Goal: Go to known website: Access a specific website the user already knows

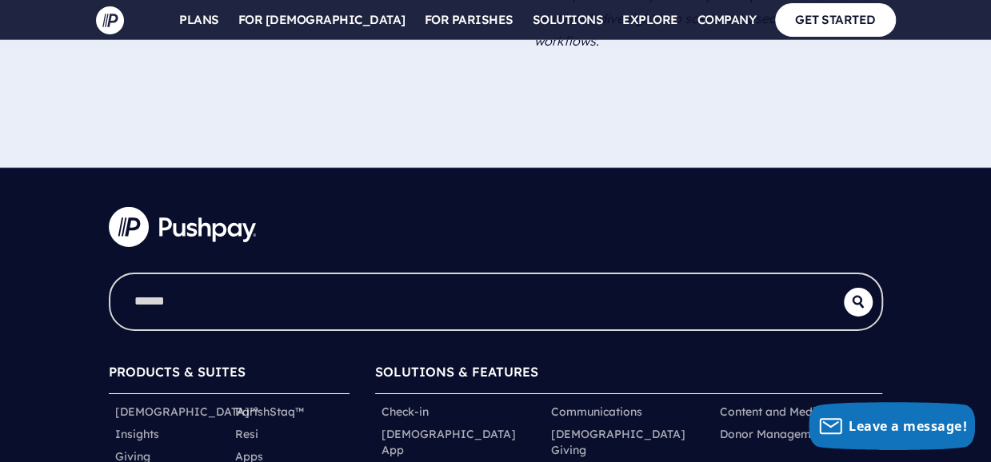
scroll to position [2499, 0]
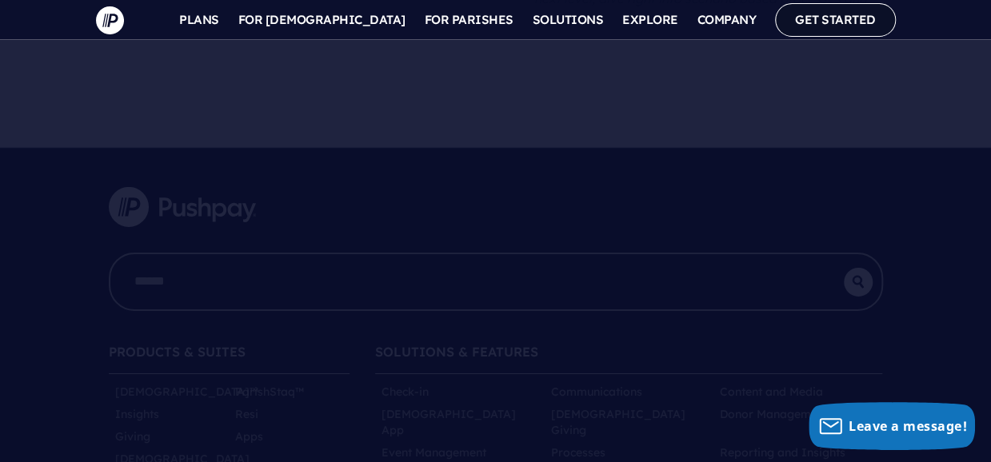
click at [896, 29] on link "GET STARTED" at bounding box center [835, 19] width 121 height 33
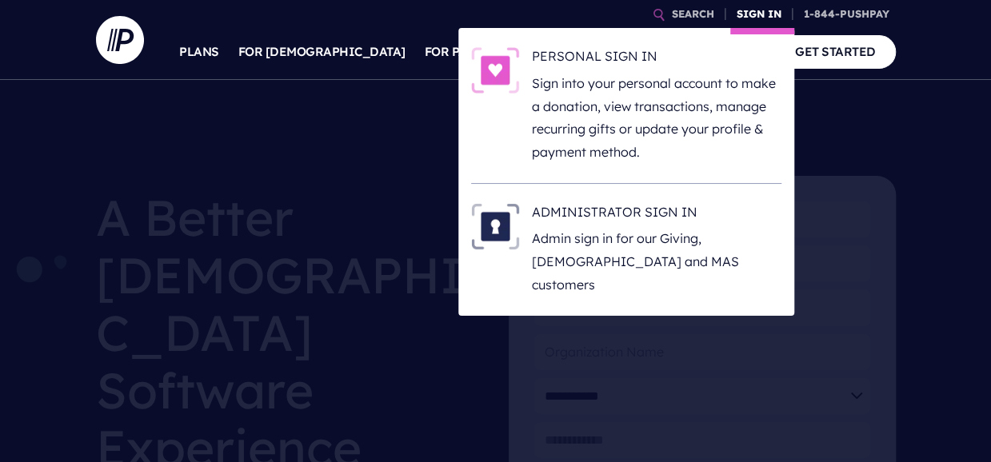
click at [788, 19] on link "SIGN IN" at bounding box center [759, 14] width 58 height 28
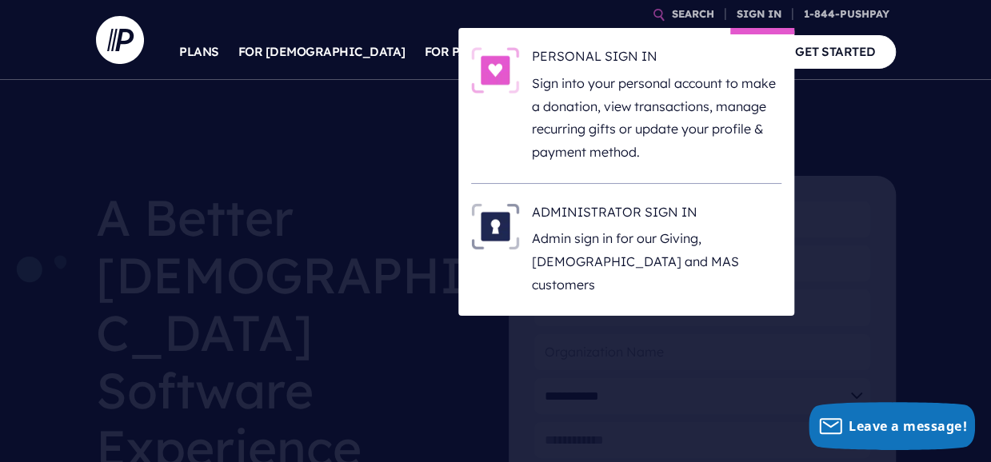
click at [747, 198] on li "ADMINISTRATOR SIGN IN Admin sign in for our Giving, [DEMOGRAPHIC_DATA] and MAS …" at bounding box center [626, 250] width 310 height 132
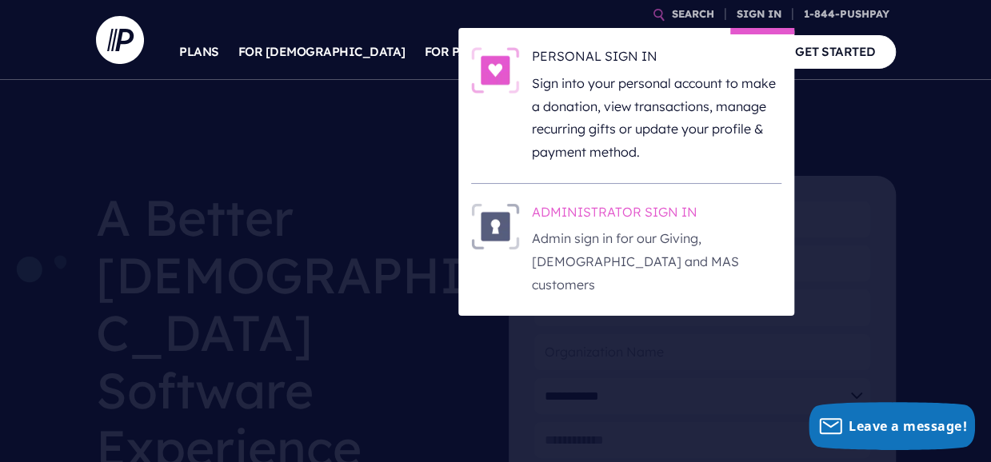
click at [717, 230] on p "Admin sign in for our Giving, [DEMOGRAPHIC_DATA] and MAS customers" at bounding box center [656, 261] width 249 height 69
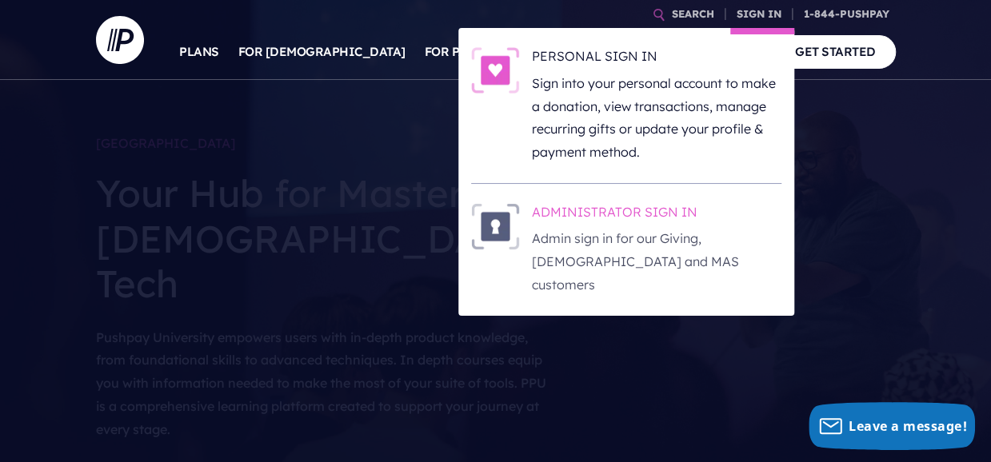
click at [677, 245] on p "Admin sign in for our Giving, [DEMOGRAPHIC_DATA] and MAS customers" at bounding box center [656, 261] width 249 height 69
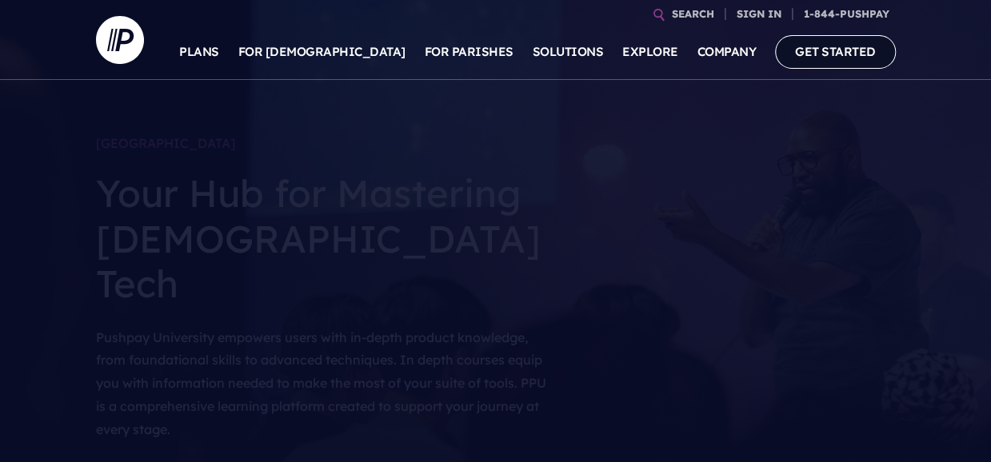
click at [896, 61] on link "GET STARTED" at bounding box center [835, 51] width 121 height 33
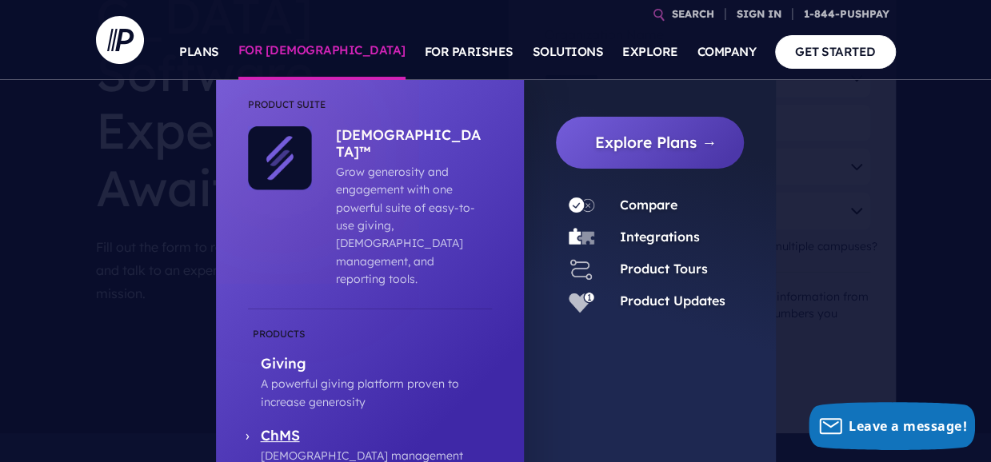
scroll to position [325, 0]
